Goal: Entertainment & Leisure: Consume media (video, audio)

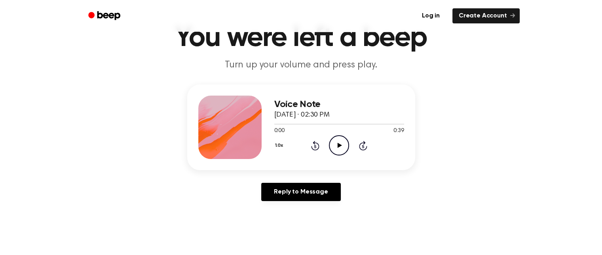
click at [341, 144] on icon "Play Audio" at bounding box center [339, 145] width 20 height 20
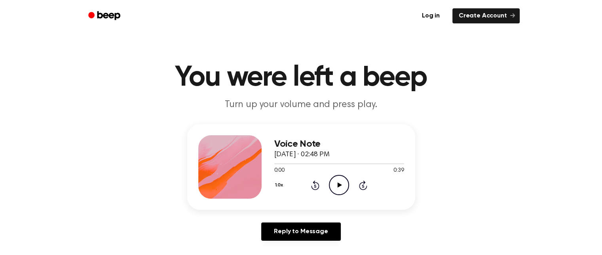
click at [339, 186] on icon at bounding box center [340, 184] width 4 height 5
click at [339, 182] on icon "Play Audio" at bounding box center [339, 185] width 20 height 20
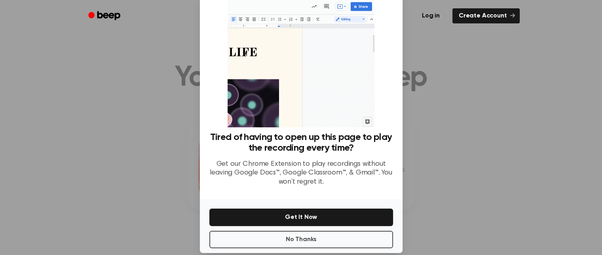
scroll to position [33, 0]
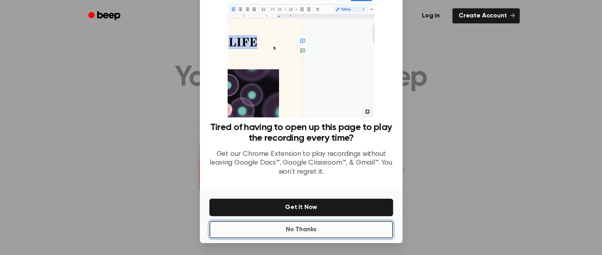
click at [311, 229] on button "No Thanks" at bounding box center [301, 229] width 184 height 17
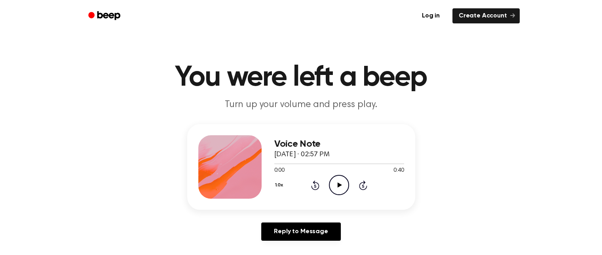
click at [341, 182] on icon "Play Audio" at bounding box center [339, 185] width 20 height 20
click at [337, 183] on icon "Play Audio" at bounding box center [339, 185] width 20 height 20
click at [339, 185] on icon at bounding box center [340, 184] width 4 height 5
